Goal: Task Accomplishment & Management: Use online tool/utility

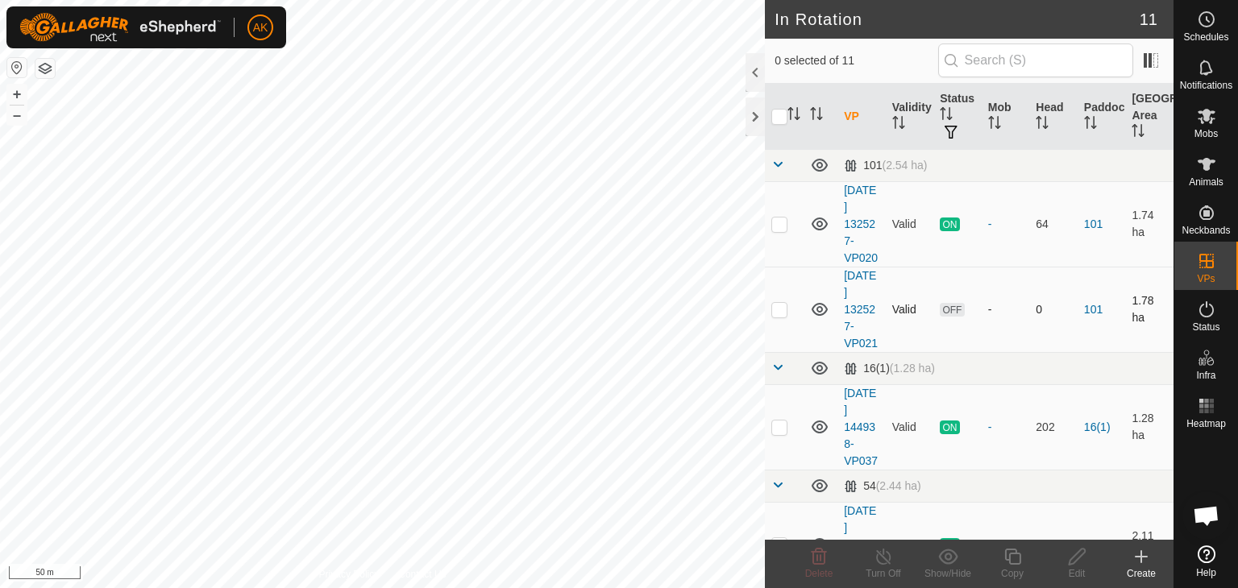
checkbox input "true"
click at [1015, 562] on icon at bounding box center [1012, 556] width 20 height 19
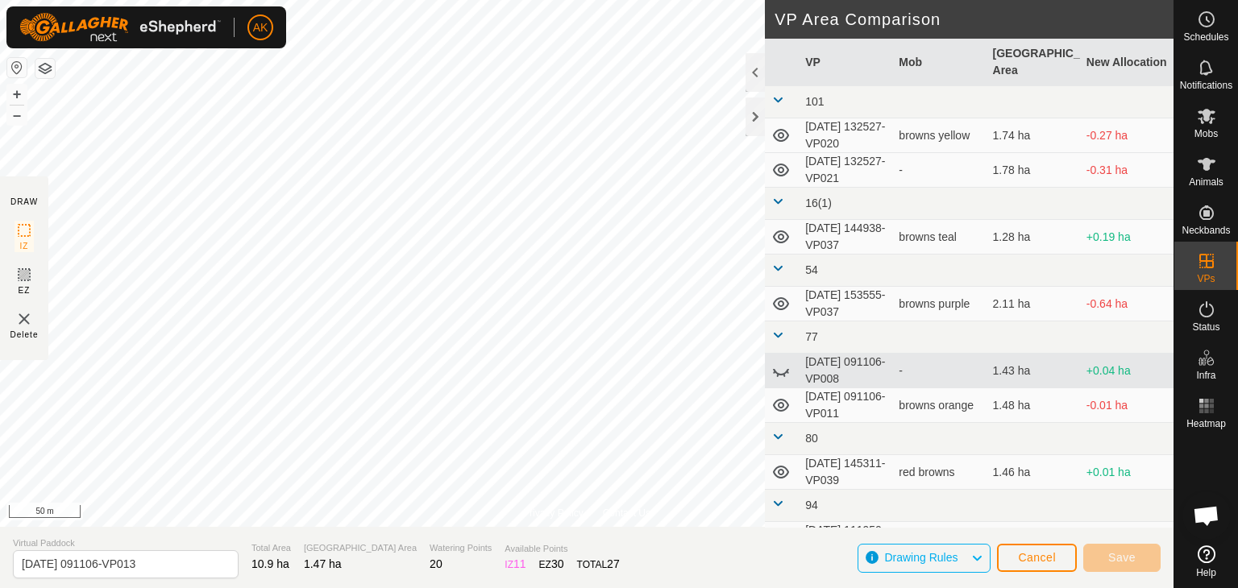
click at [590, 518] on div "Privacy Policy Contact Us Waterpump + – ⇧ i 50 m" at bounding box center [586, 263] width 1173 height 527
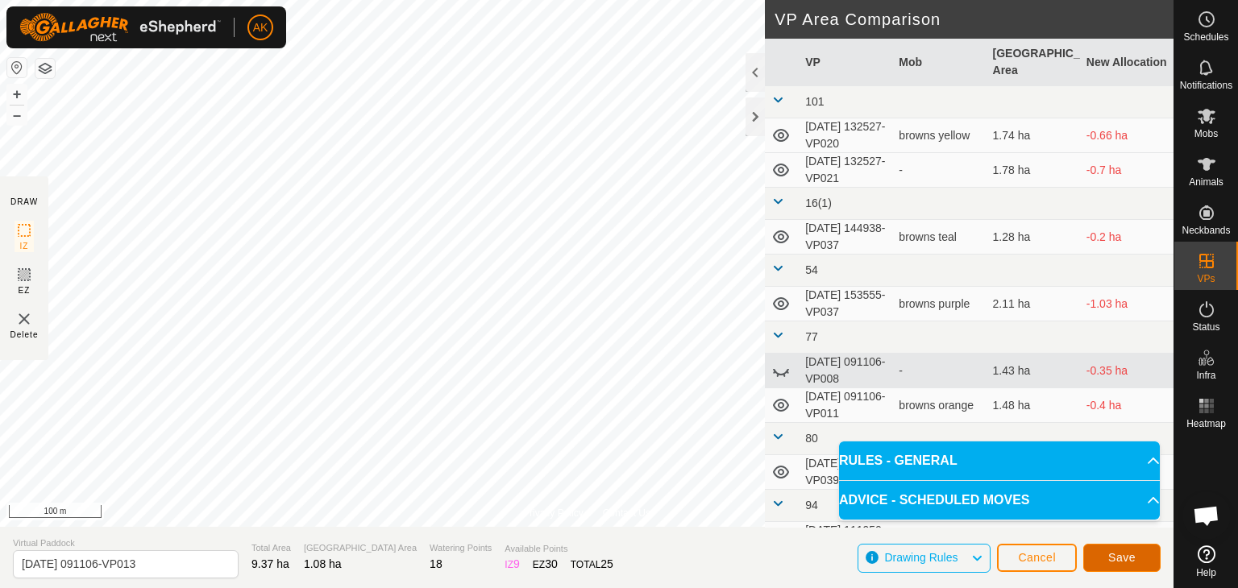
click at [1112, 565] on button "Save" at bounding box center [1121, 558] width 77 height 28
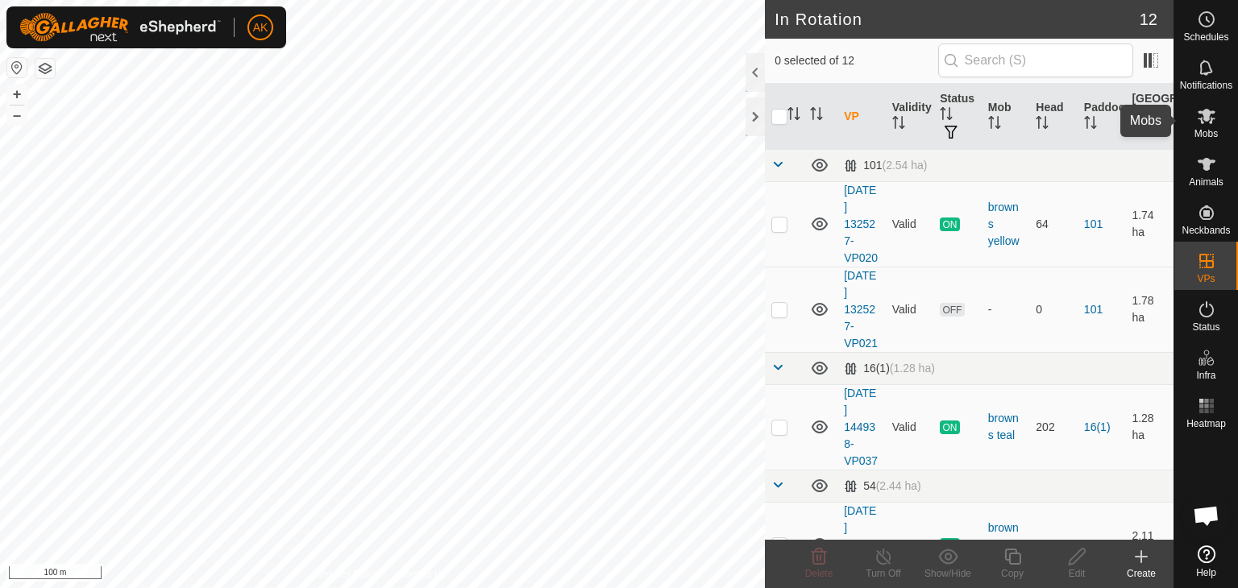
click at [1202, 118] on icon at bounding box center [1206, 115] width 19 height 19
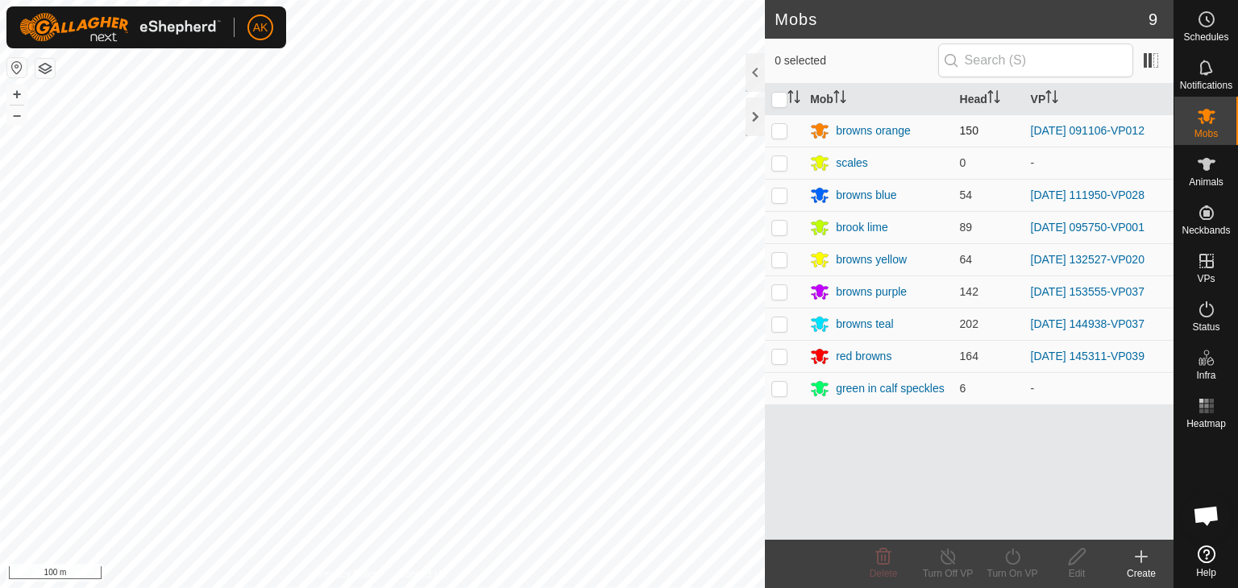
click at [782, 132] on p-checkbox at bounding box center [779, 130] width 16 height 13
checkbox input "true"
click at [1013, 563] on icon at bounding box center [1012, 557] width 15 height 16
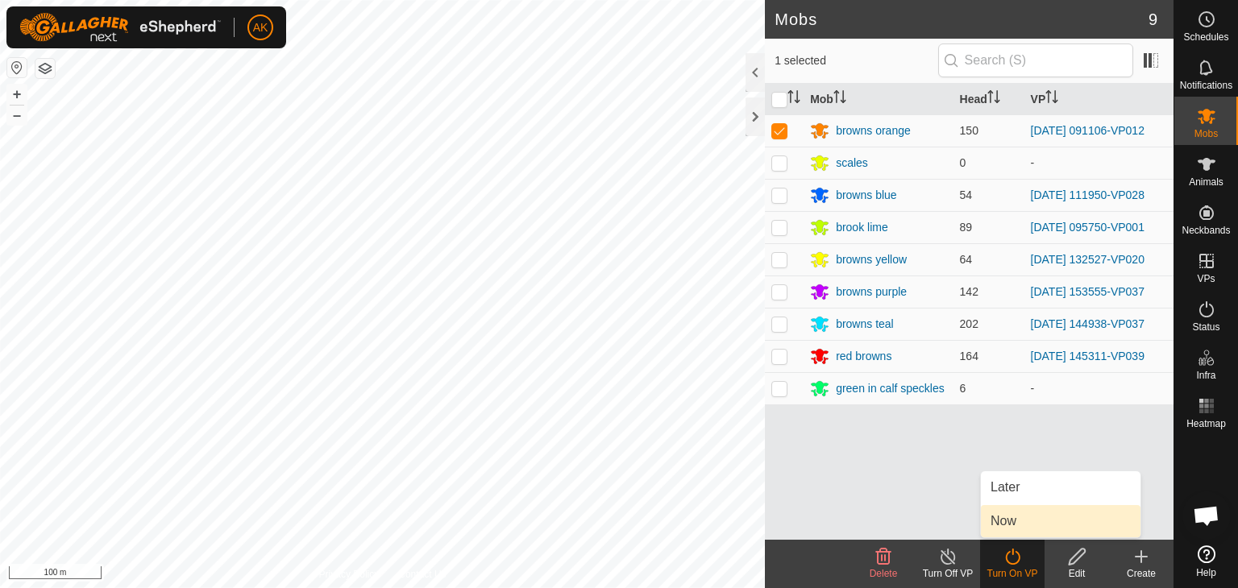
click at [1019, 521] on link "Now" at bounding box center [1061, 521] width 160 height 32
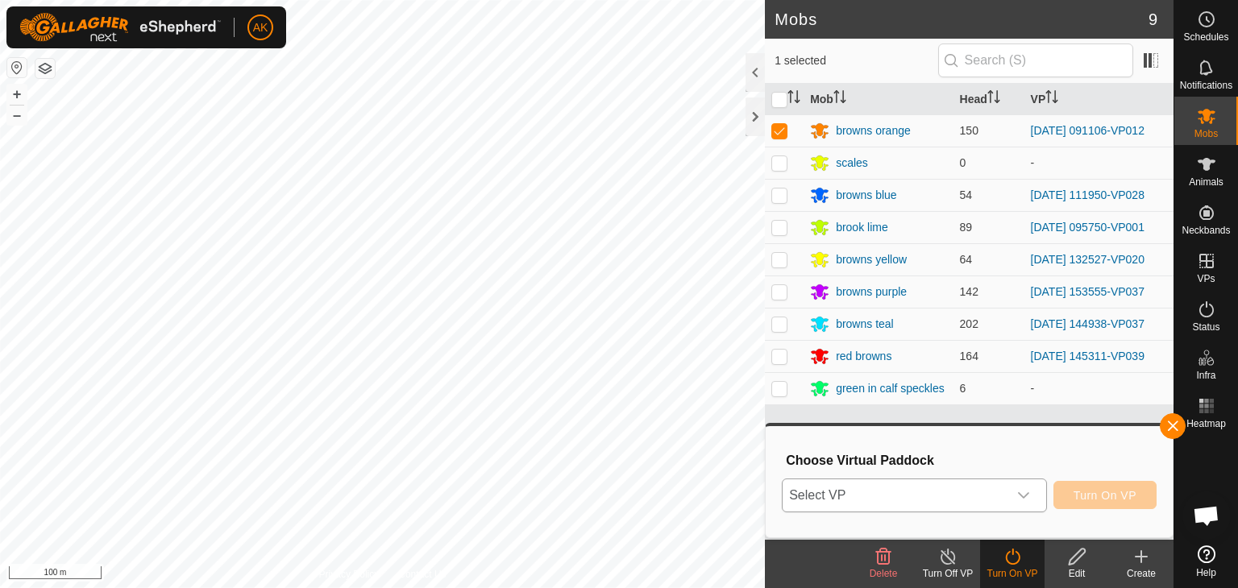
click at [935, 488] on span "Select VP" at bounding box center [894, 495] width 225 height 32
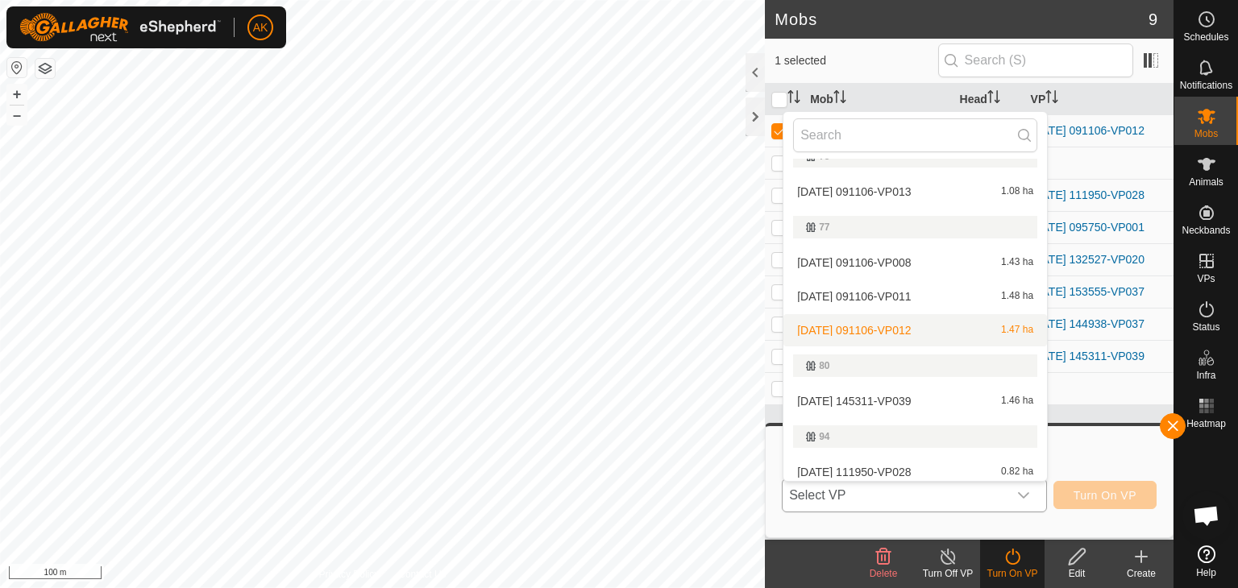
scroll to position [242, 0]
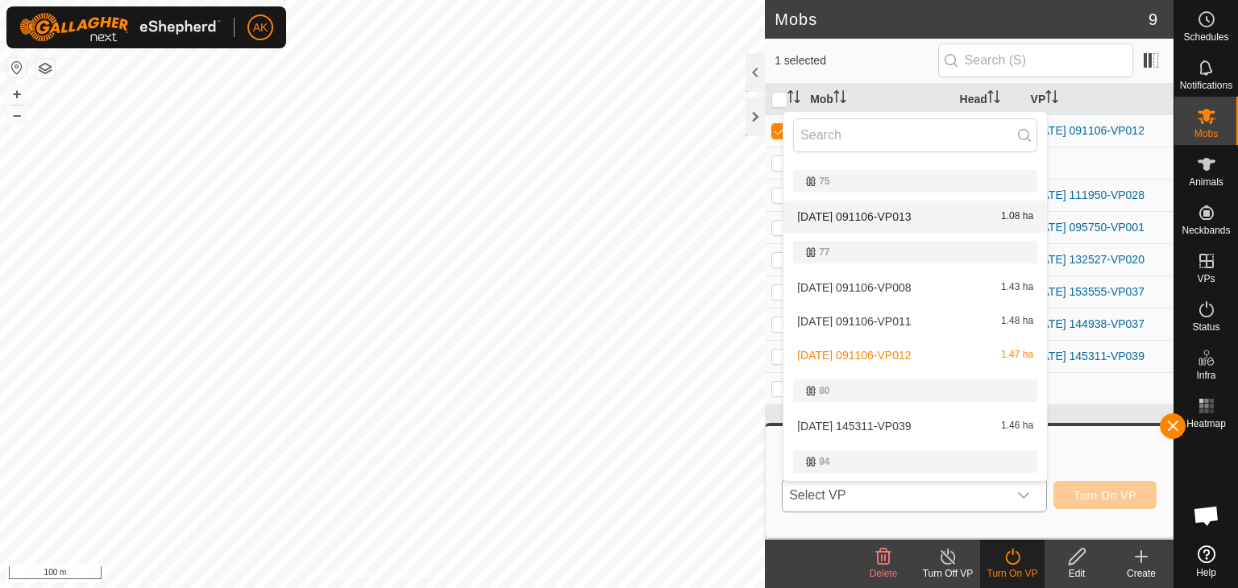
click at [857, 215] on li "2025-09-18 091106-VP013 1.08 ha" at bounding box center [915, 217] width 264 height 32
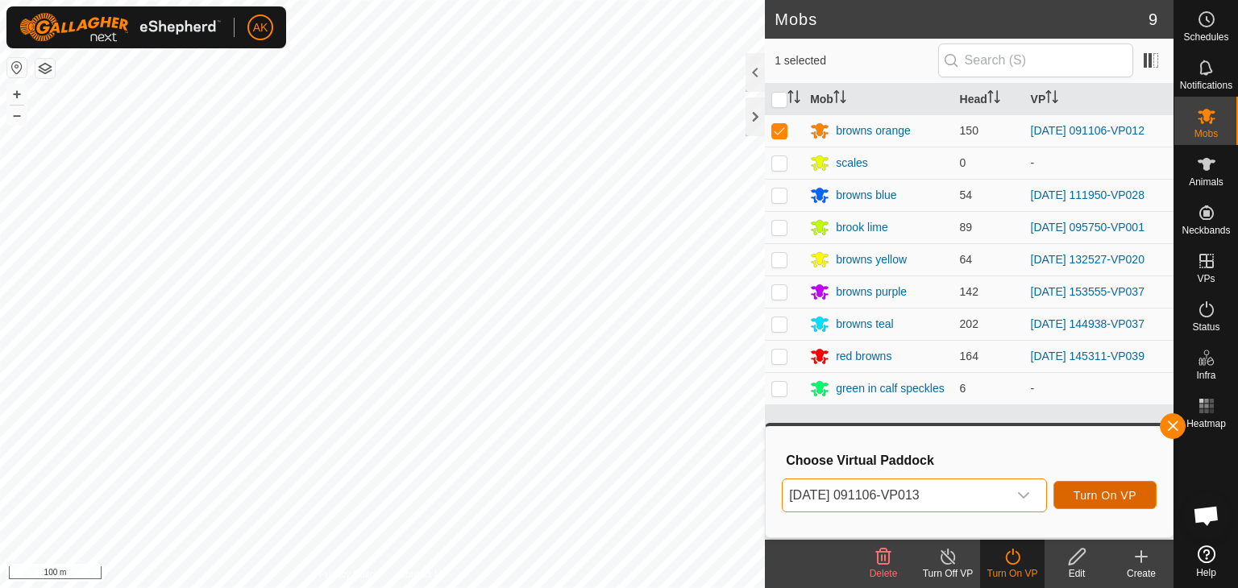
click at [1102, 496] on span "Turn On VP" at bounding box center [1104, 495] width 63 height 13
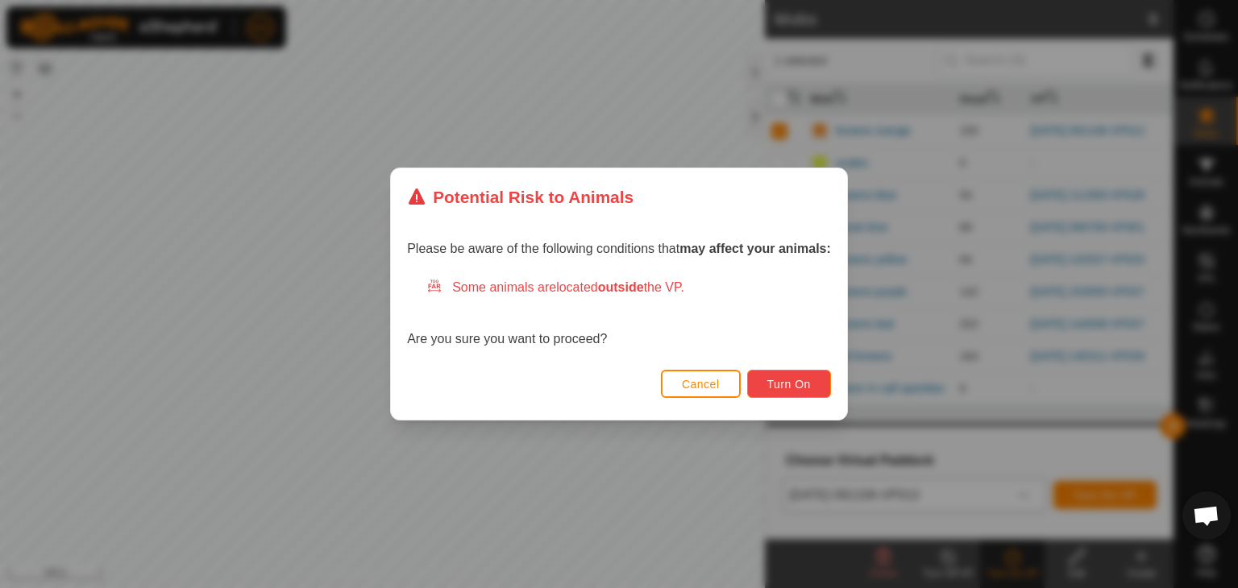
click at [808, 388] on span "Turn On" at bounding box center [789, 384] width 44 height 13
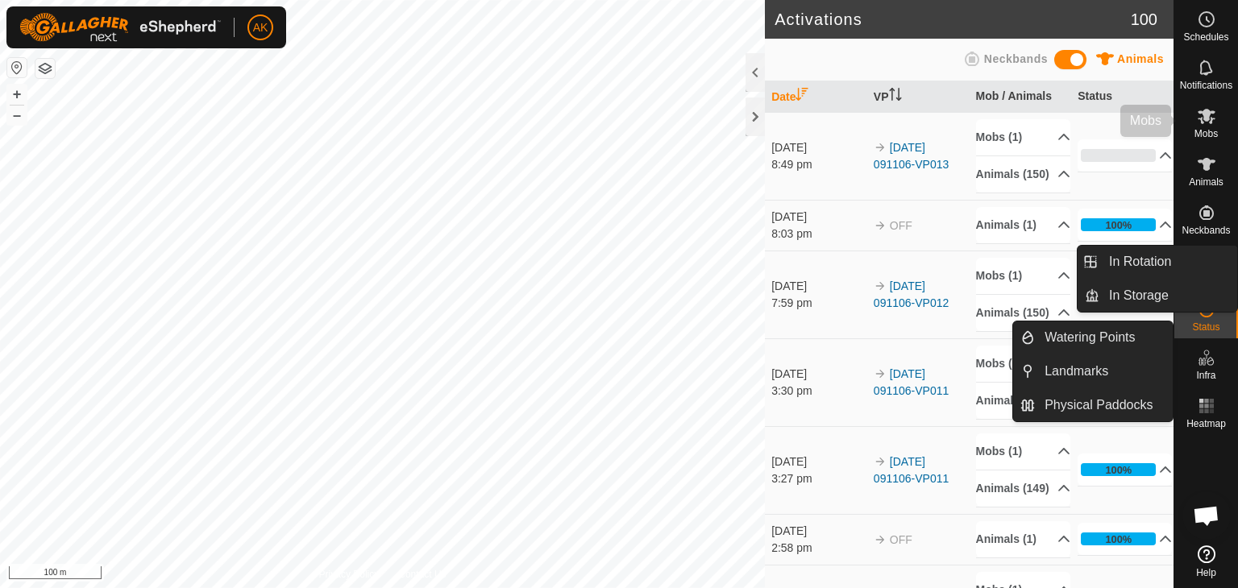
click at [1207, 122] on icon at bounding box center [1206, 115] width 19 height 19
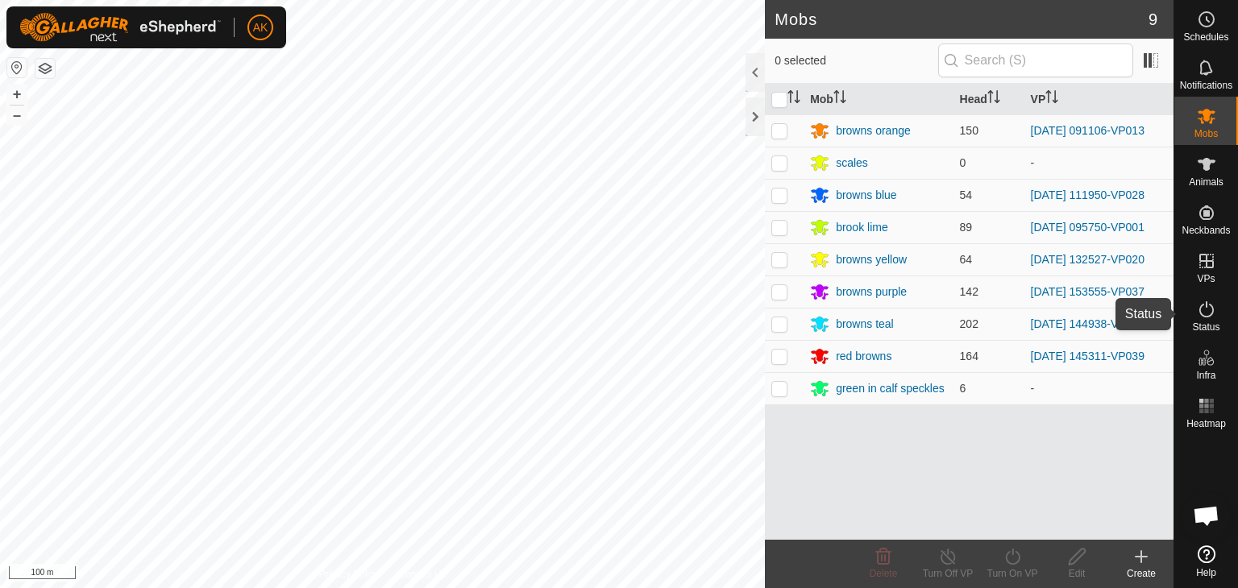
click at [1206, 311] on icon at bounding box center [1206, 309] width 19 height 19
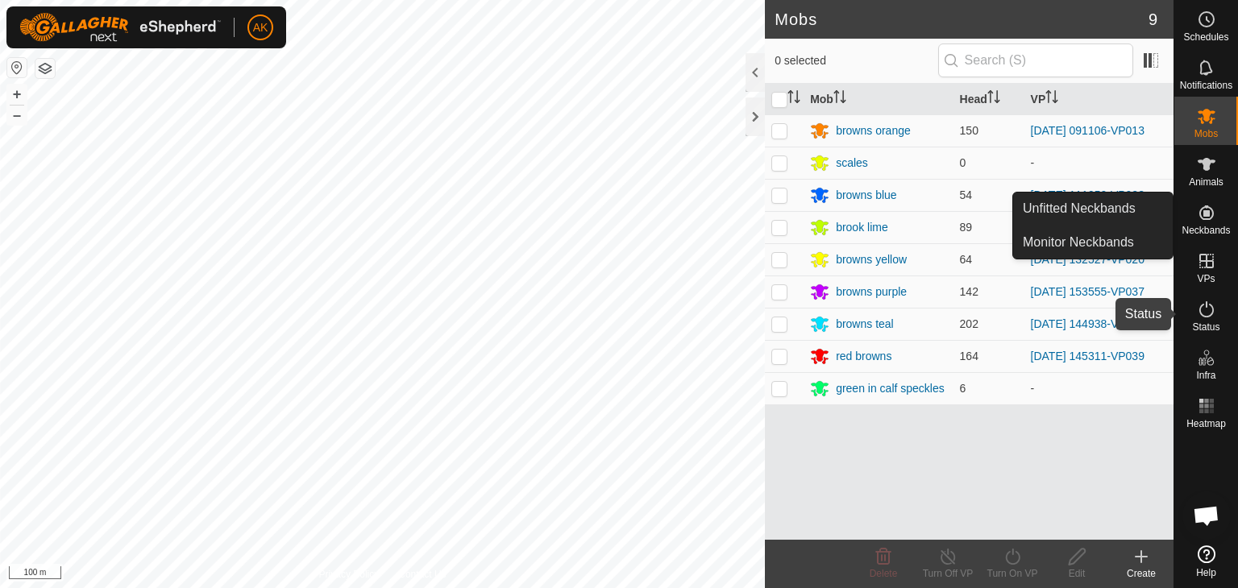
click at [1201, 307] on icon at bounding box center [1206, 309] width 19 height 19
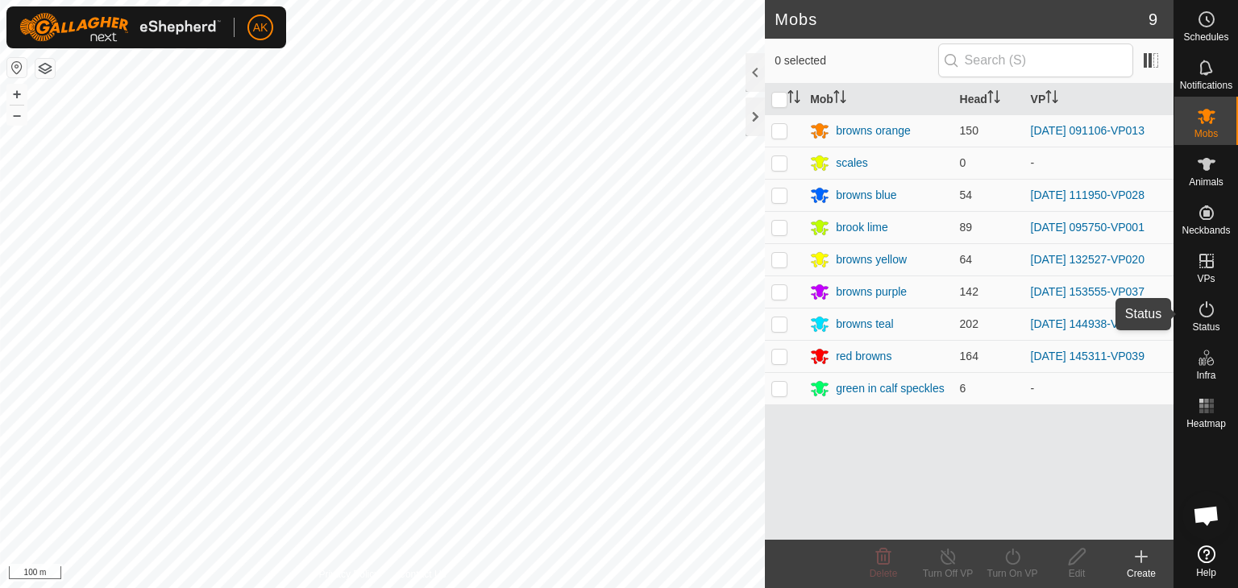
click at [1201, 307] on icon at bounding box center [1206, 309] width 19 height 19
click at [1202, 312] on icon at bounding box center [1206, 309] width 19 height 19
